Goal: Task Accomplishment & Management: Complete application form

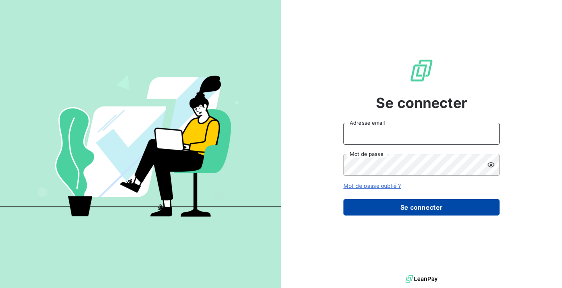
type input "[EMAIL_ADDRESS][PERSON_NAME][DOMAIN_NAME]"
click at [410, 212] on button "Se connecter" at bounding box center [421, 207] width 156 height 16
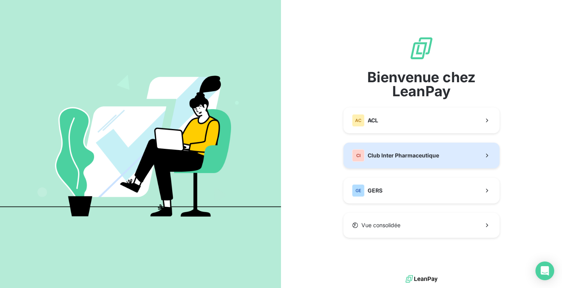
click at [427, 155] on span "Club Inter Pharmaceutique" at bounding box center [403, 156] width 71 height 8
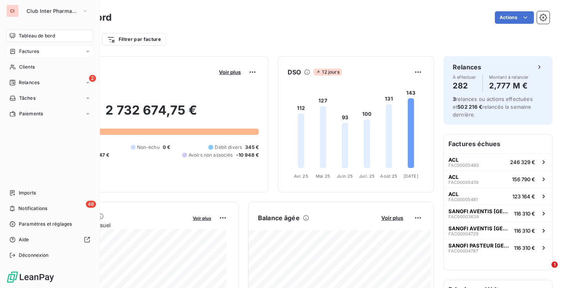
click at [29, 52] on span "Factures" at bounding box center [29, 51] width 20 height 7
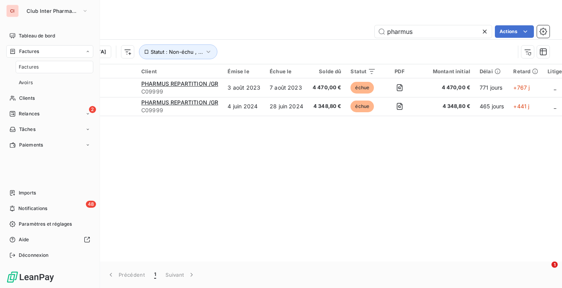
click at [30, 66] on span "Factures" at bounding box center [29, 67] width 20 height 7
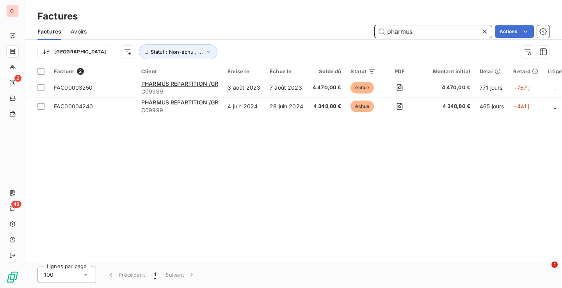
drag, startPoint x: 418, startPoint y: 33, endPoint x: 384, endPoint y: 33, distance: 34.7
click at [384, 33] on input "pharmus" at bounding box center [433, 31] width 117 height 12
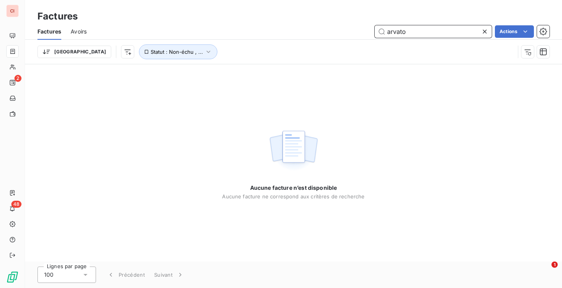
type input "arvato"
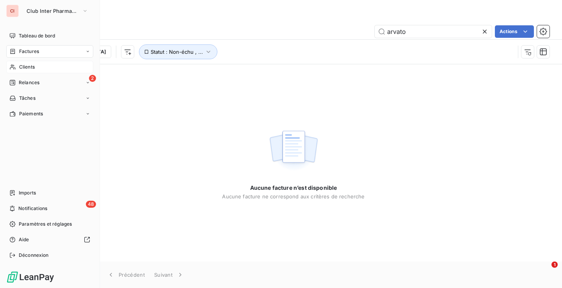
click at [21, 68] on span "Clients" at bounding box center [27, 67] width 16 height 7
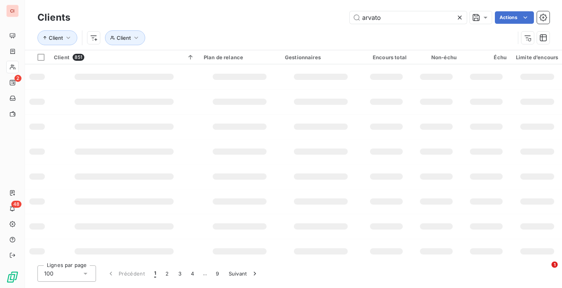
type input "arvato"
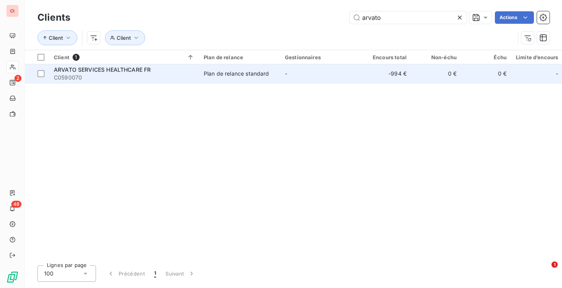
click at [100, 72] on span "ARVATO SERVICES HEALTHCARE FR" at bounding box center [102, 69] width 97 height 7
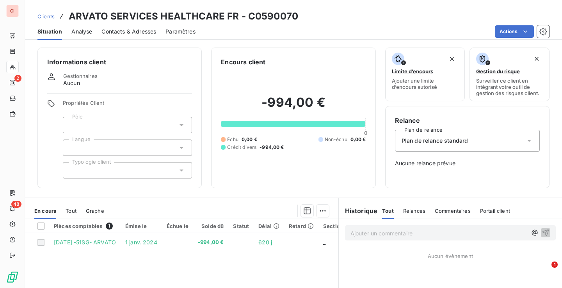
click at [147, 28] on span "Contacts & Adresses" at bounding box center [128, 32] width 55 height 8
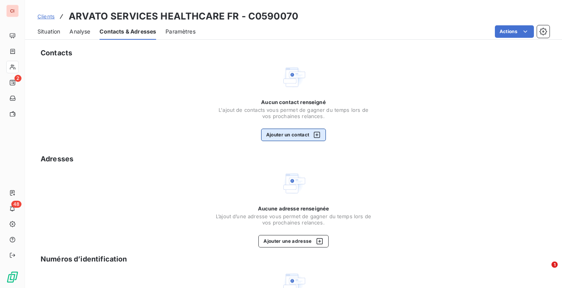
click at [286, 137] on button "Ajouter un contact" at bounding box center [293, 135] width 65 height 12
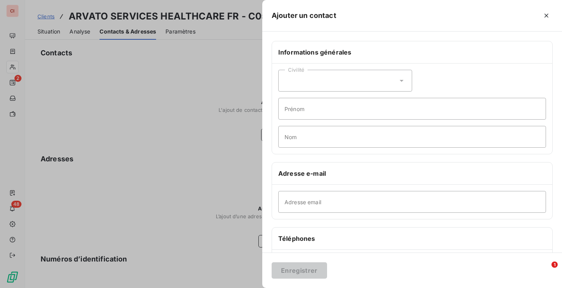
click at [332, 80] on div "Civilité" at bounding box center [345, 81] width 134 height 22
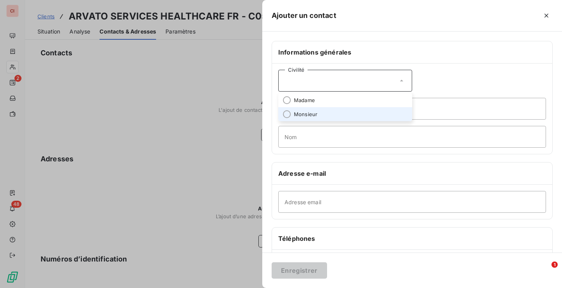
click at [326, 114] on li "Monsieur" at bounding box center [345, 114] width 134 height 14
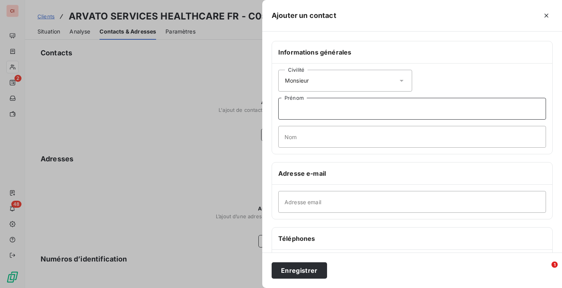
click at [326, 114] on input "Prénom" at bounding box center [412, 109] width 268 height 22
type input "t"
type input "TANGUY"
click at [323, 137] on input "Nom" at bounding box center [412, 137] width 268 height 22
type input "BUISSON"
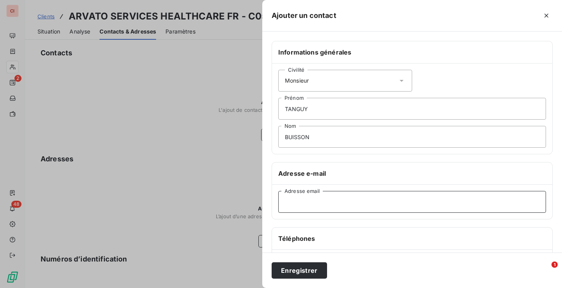
click at [323, 202] on input "Adresse email" at bounding box center [412, 202] width 268 height 22
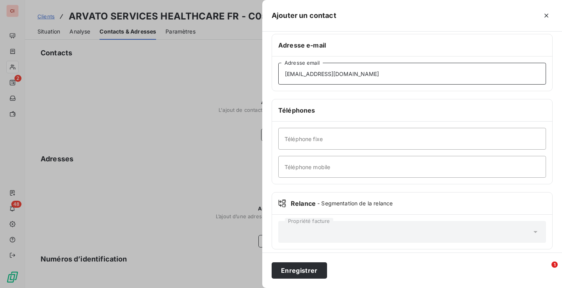
scroll to position [135, 0]
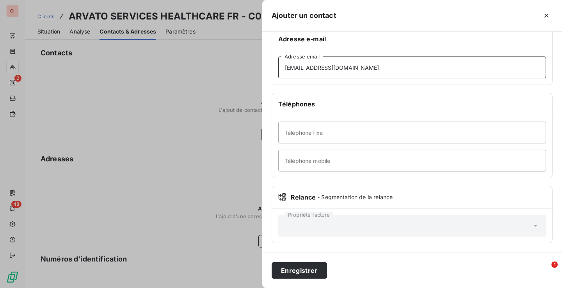
type input "[EMAIL_ADDRESS][DOMAIN_NAME]"
click at [311, 217] on div "Propriété facture" at bounding box center [412, 226] width 268 height 22
click at [309, 161] on input "Téléphone mobile" at bounding box center [412, 161] width 268 height 22
click at [300, 134] on input "Téléphone fixe" at bounding box center [412, 133] width 268 height 22
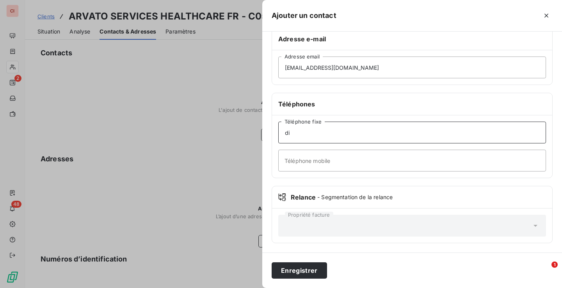
type input "d"
type input "DIRECTEUR GENERAL"
click at [304, 272] on button "Enregistrer" at bounding box center [299, 271] width 55 height 16
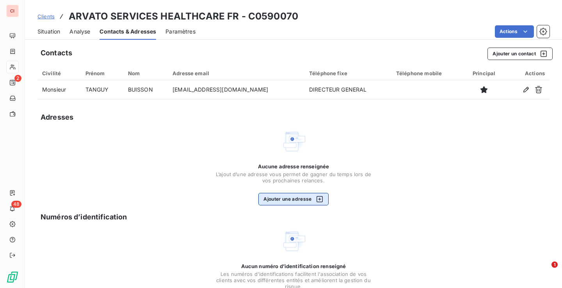
click at [271, 199] on button "Ajouter une adresse" at bounding box center [293, 199] width 70 height 12
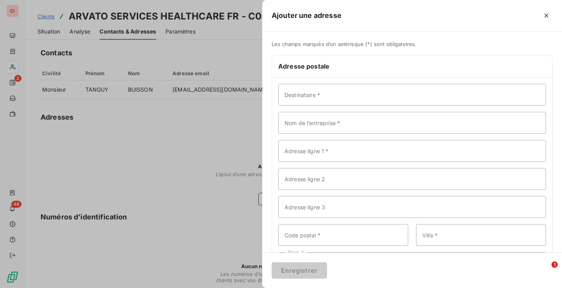
drag, startPoint x: 493, startPoint y: 11, endPoint x: 497, endPoint y: 7, distance: 5.8
click at [493, 11] on div at bounding box center [448, 15] width 210 height 12
click at [548, 14] on icon "button" at bounding box center [546, 16] width 4 height 4
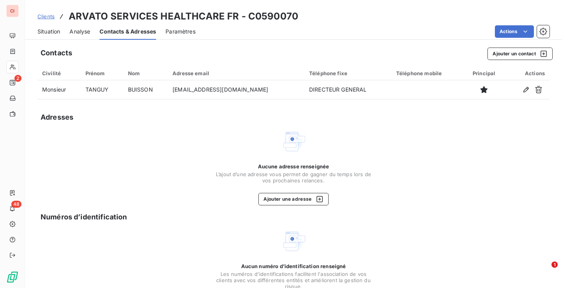
click at [43, 33] on span "Situation" at bounding box center [48, 32] width 23 height 8
